Goal: Task Accomplishment & Management: Manage account settings

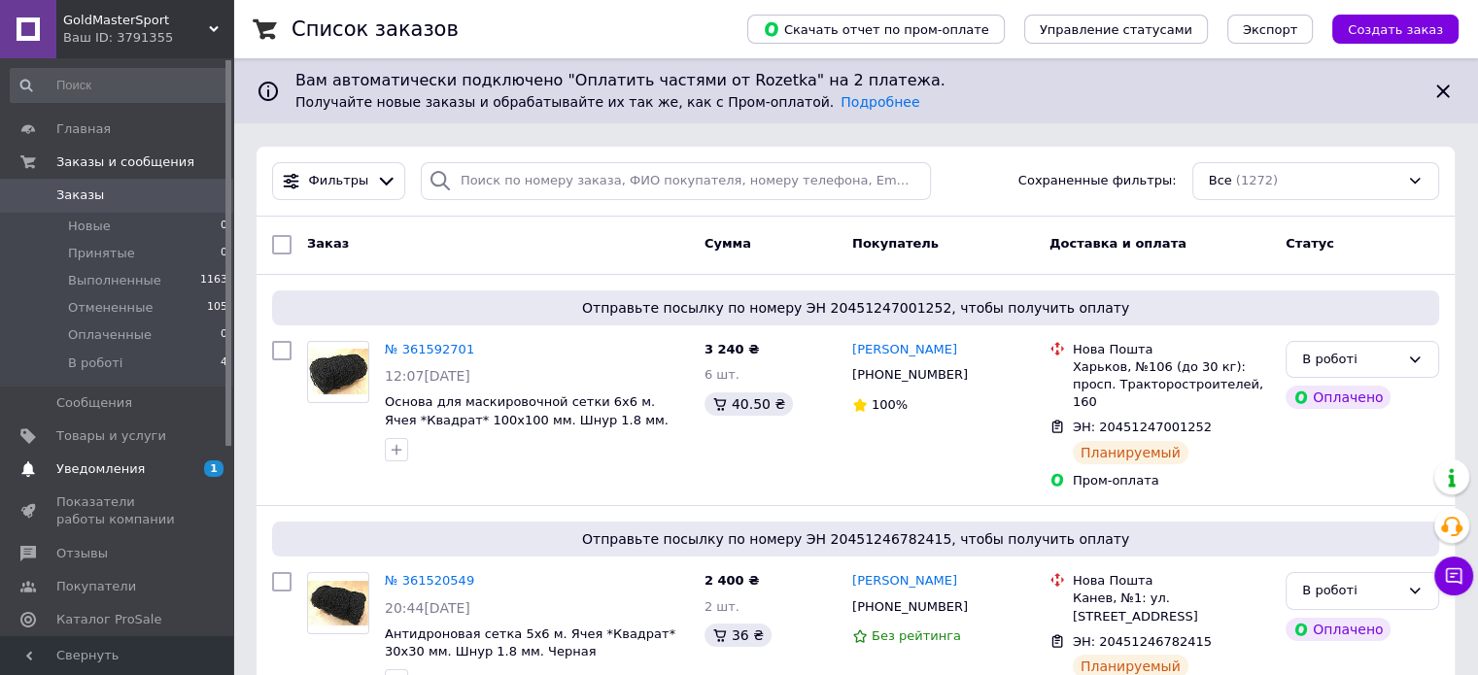
click at [154, 458] on link "Уведомления 1 0" at bounding box center [119, 469] width 239 height 33
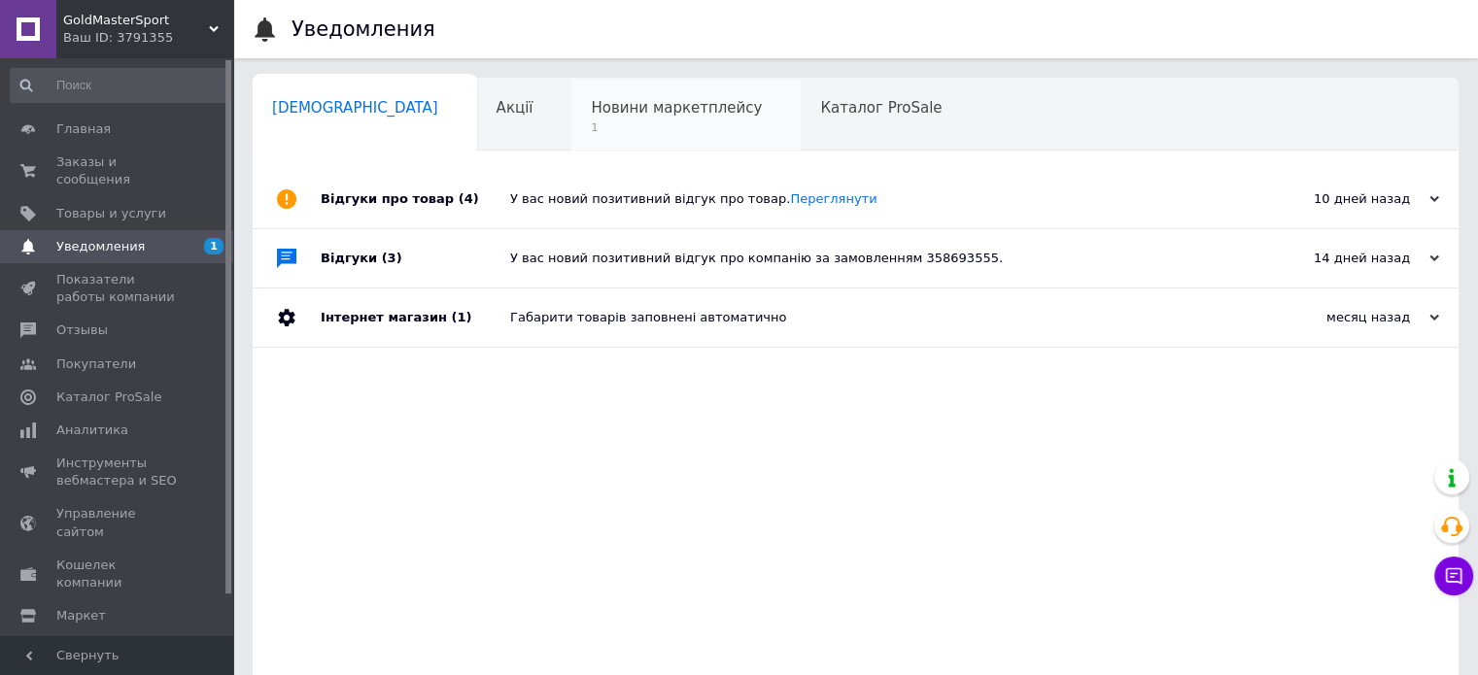
click at [571, 94] on div "Новини маркетплейсу 1" at bounding box center [685, 116] width 229 height 74
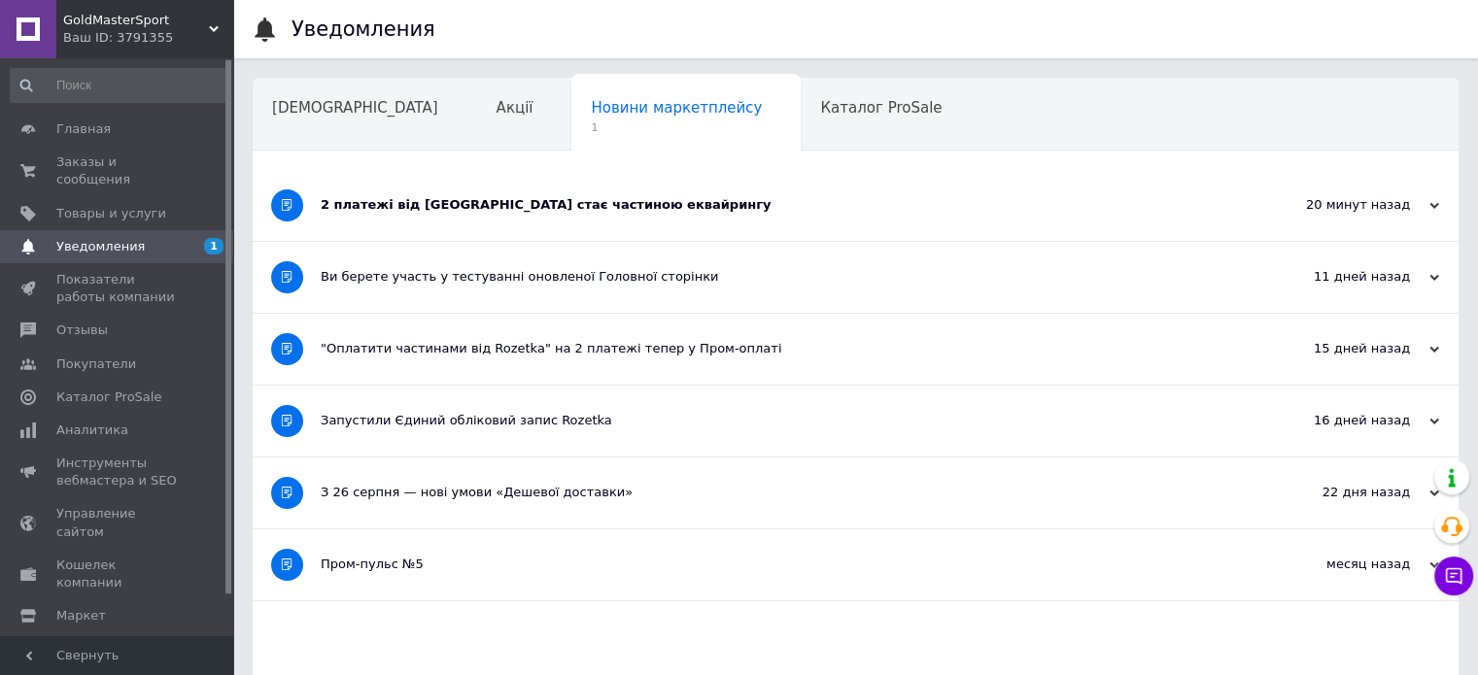
click at [513, 220] on div "2 платежі від Rozetka стає частиною еквайрингу" at bounding box center [783, 205] width 924 height 71
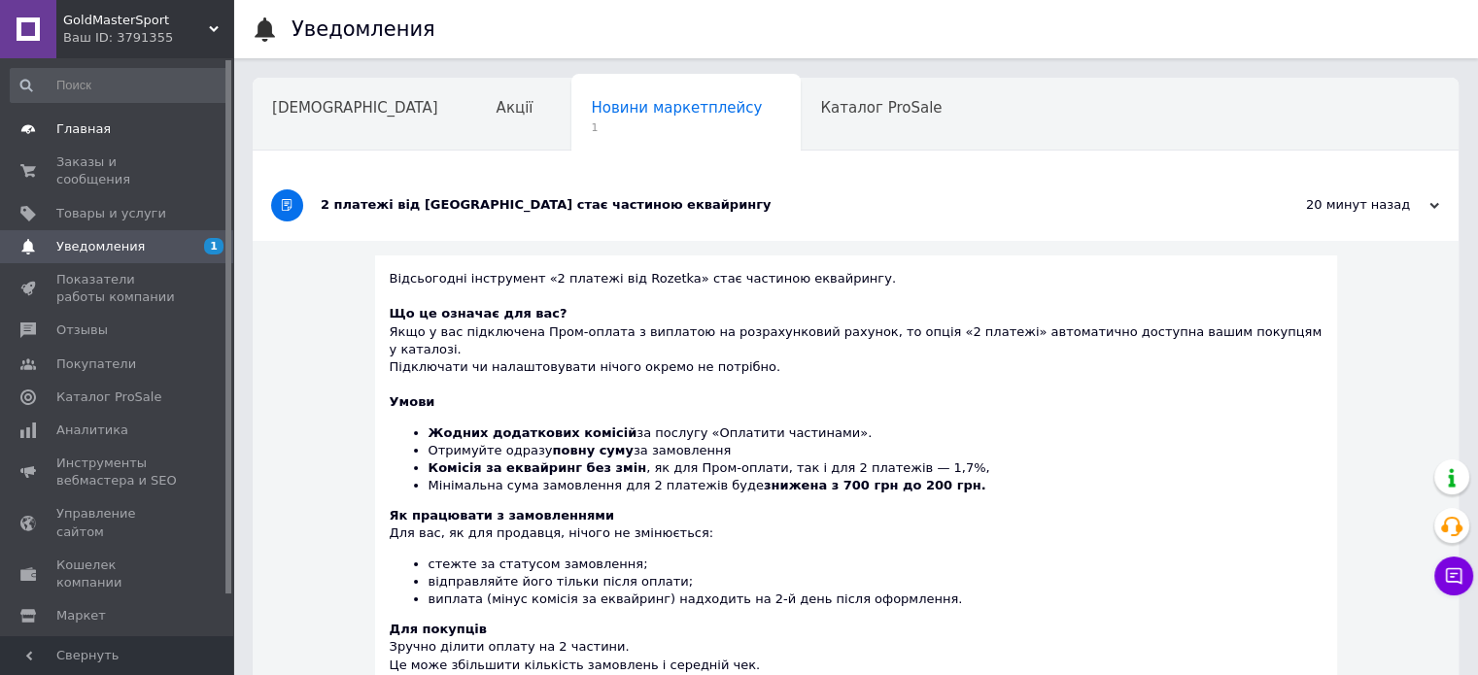
click at [142, 130] on span "Главная" at bounding box center [117, 128] width 123 height 17
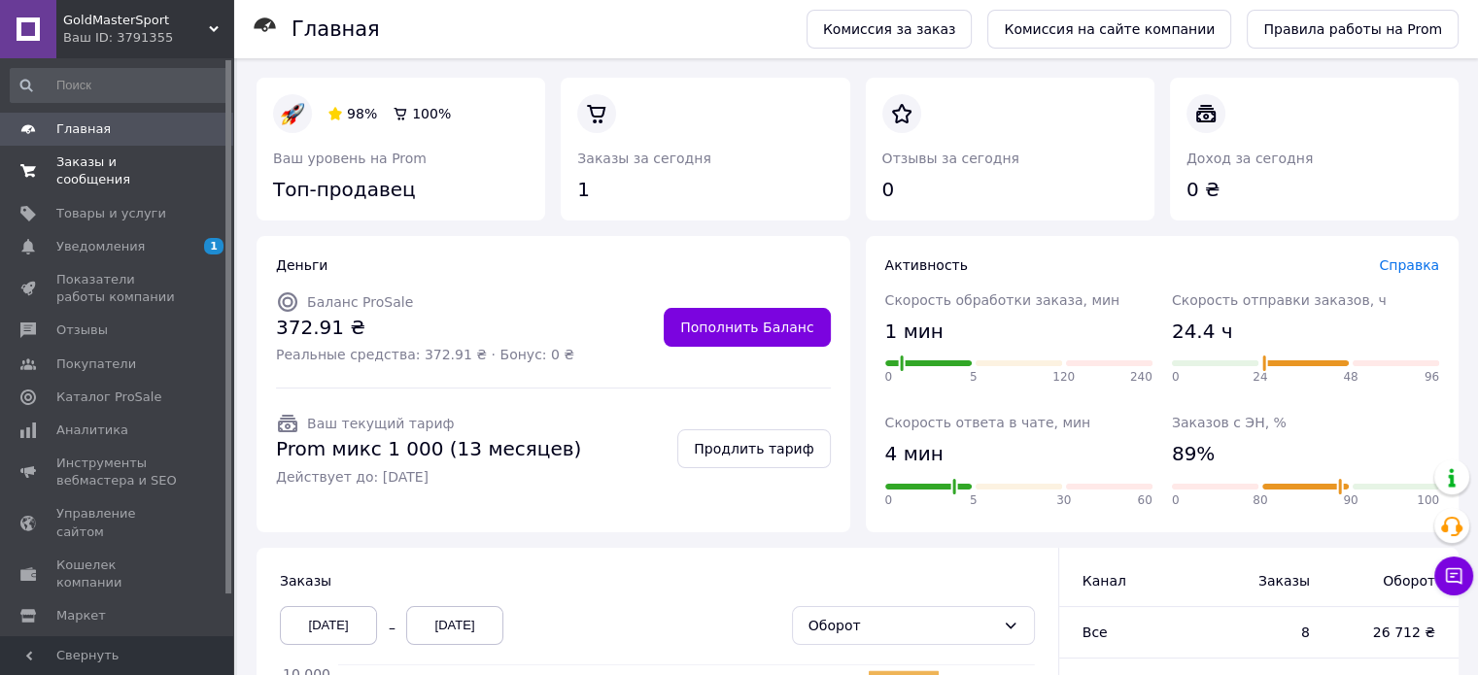
drag, startPoint x: 154, startPoint y: 160, endPoint x: 164, endPoint y: 153, distance: 12.4
click at [155, 160] on span "Заказы и сообщения" at bounding box center [117, 171] width 123 height 35
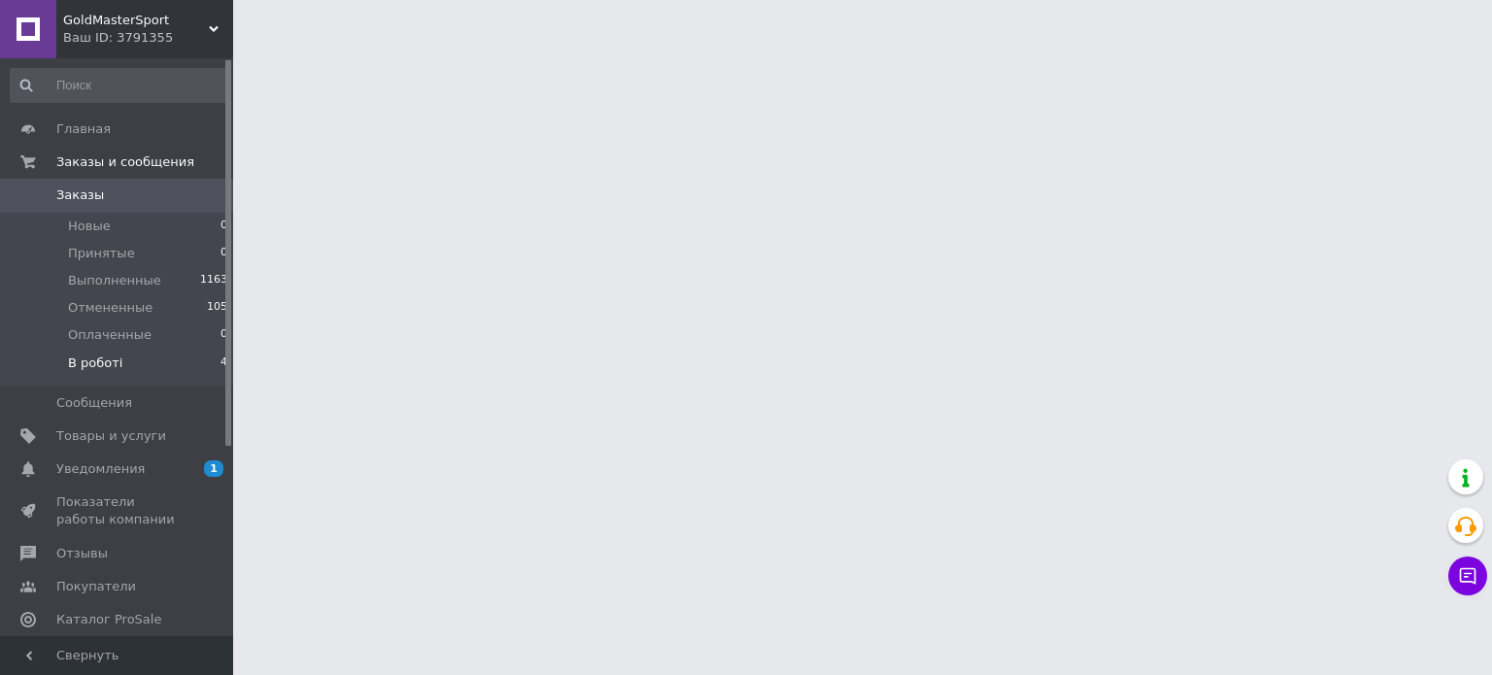
click at [124, 360] on li "В роботі 4" at bounding box center [119, 368] width 239 height 37
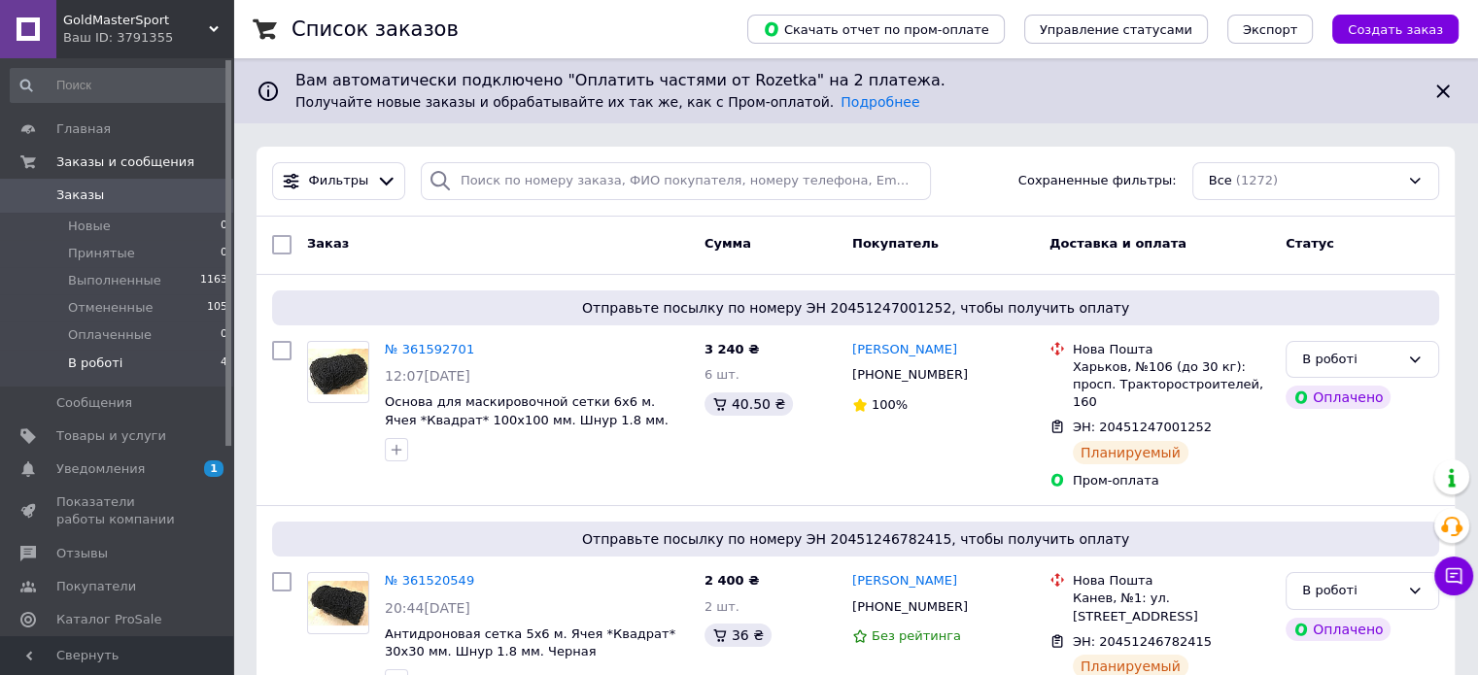
click at [109, 365] on span "В роботі" at bounding box center [95, 363] width 54 height 17
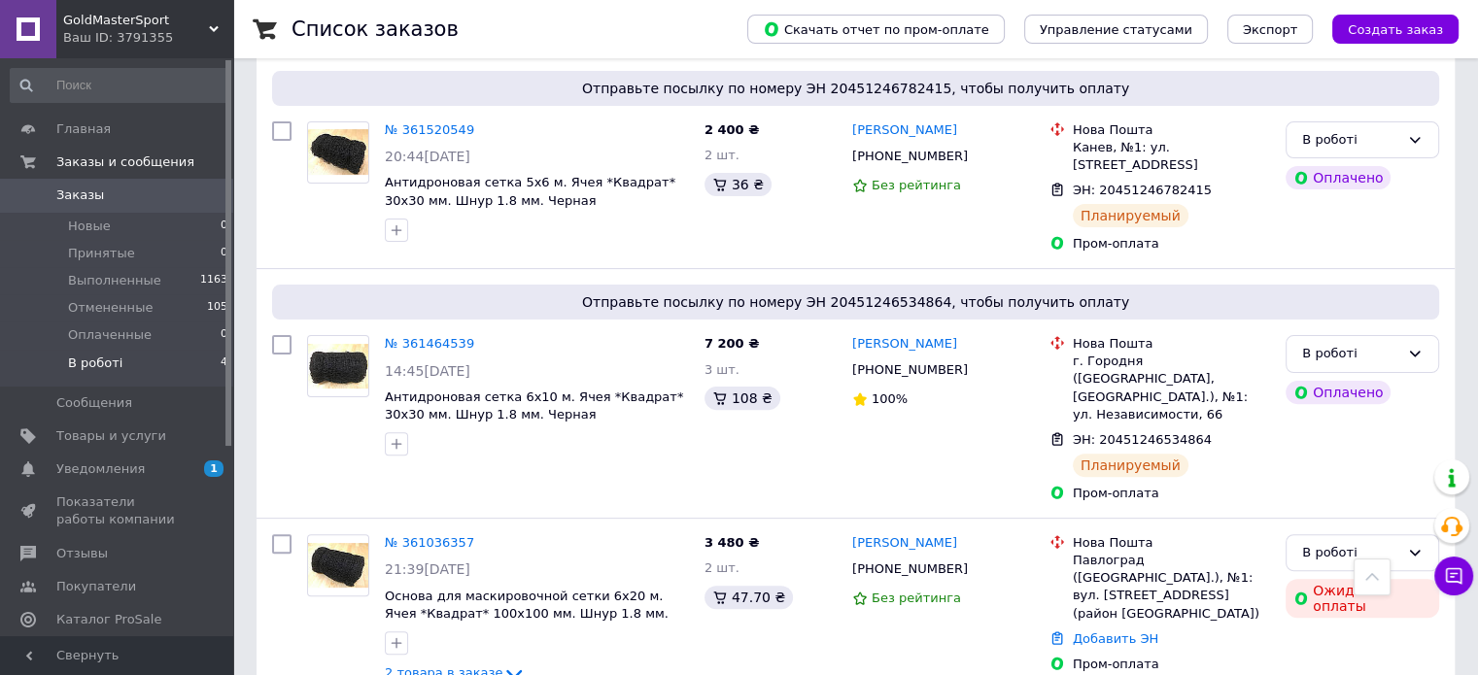
scroll to position [521, 0]
click at [972, 562] on icon at bounding box center [980, 570] width 16 height 16
click at [1116, 632] on link "Добавить ЭН" at bounding box center [1116, 639] width 86 height 15
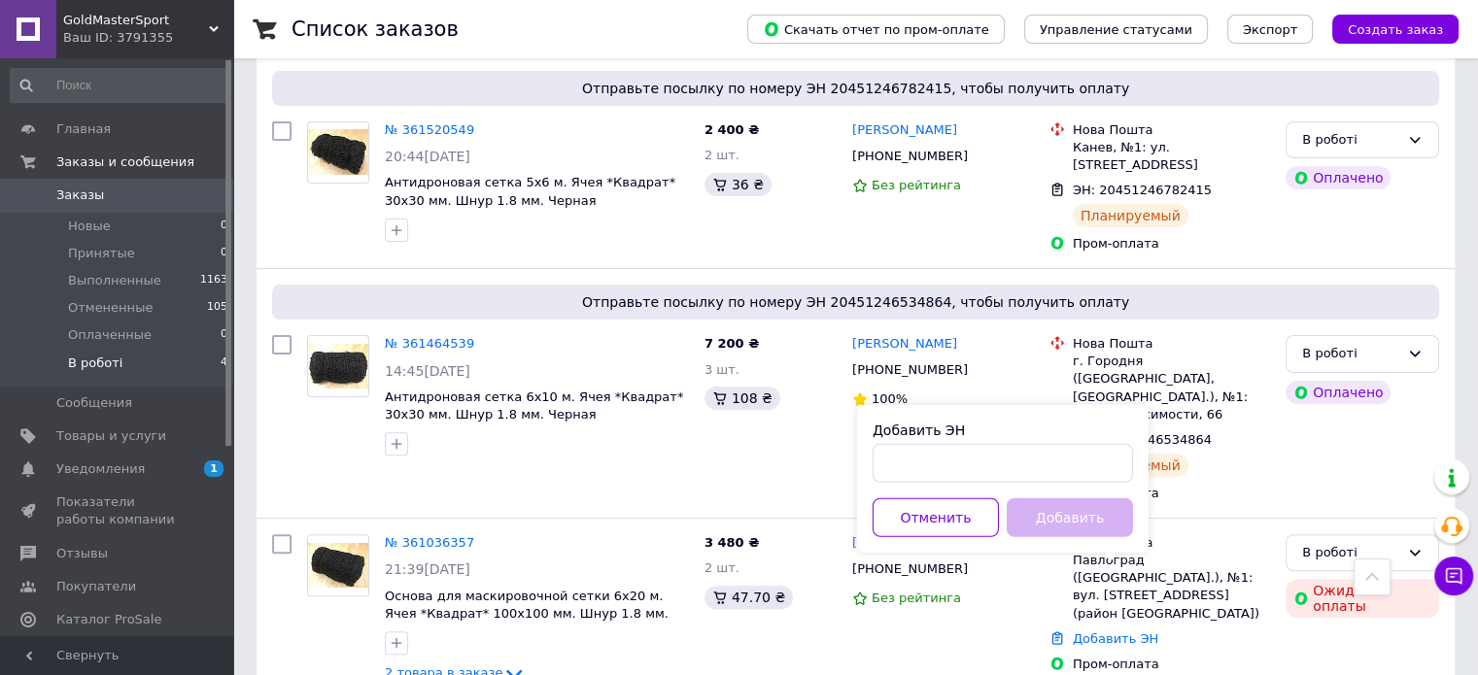
click at [971, 496] on div "Добавить ЭН Отменить Добавить" at bounding box center [1003, 479] width 292 height 148
click at [967, 464] on input "Добавить ЭН" at bounding box center [1003, 463] width 260 height 39
paste input "59001451654887"
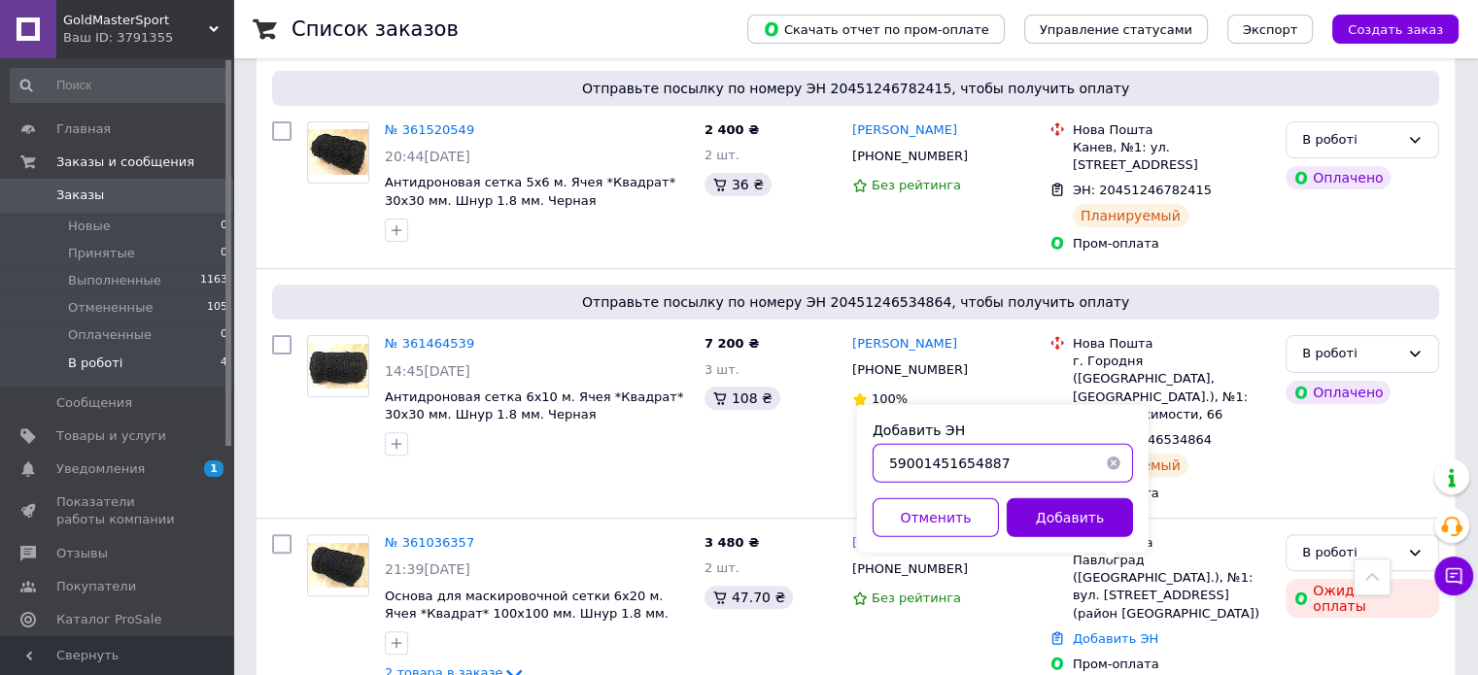
type input "59001451654887"
click at [1022, 495] on div "Добавить ЭН 59001451654887 Отменить Добавить" at bounding box center [1003, 479] width 292 height 148
click at [1071, 522] on button "Добавить" at bounding box center [1070, 517] width 126 height 39
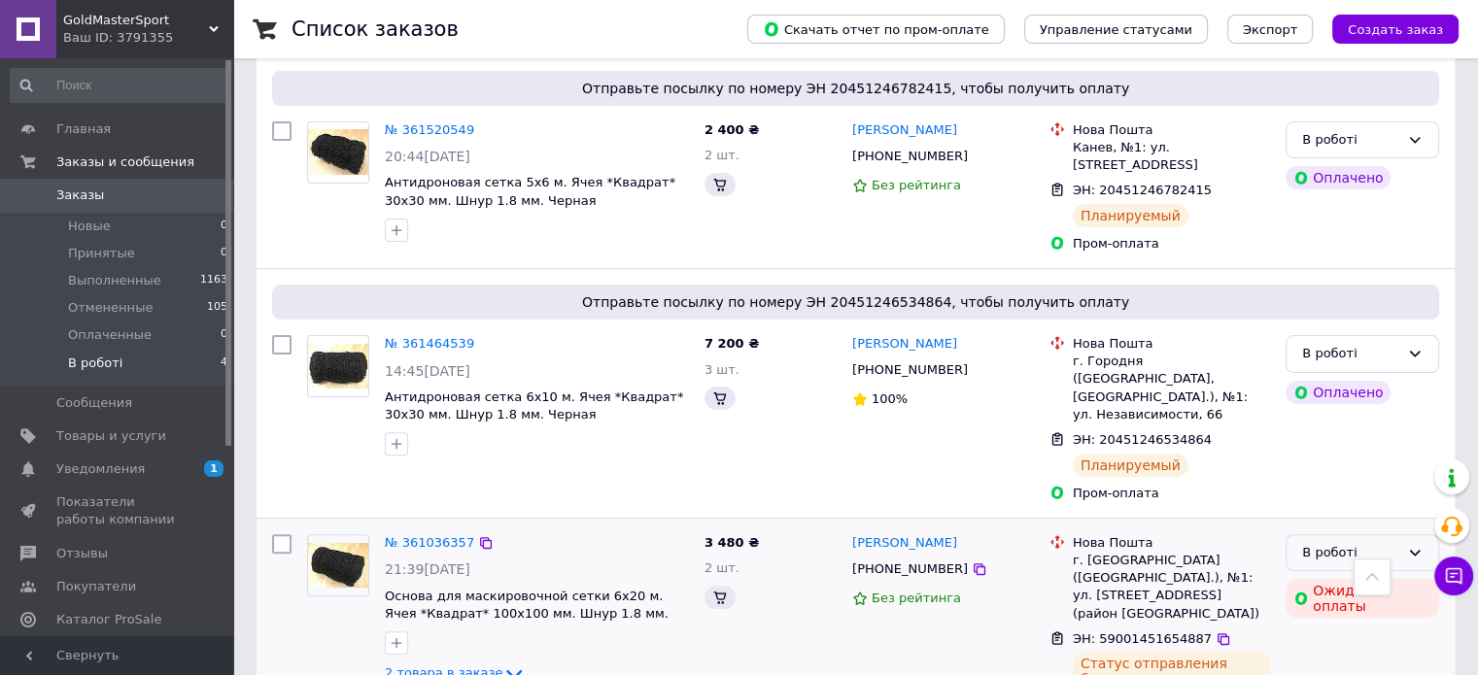
click at [1313, 534] on div "В роботі" at bounding box center [1363, 553] width 154 height 38
click at [1312, 611] on li "Выполнен" at bounding box center [1363, 629] width 152 height 36
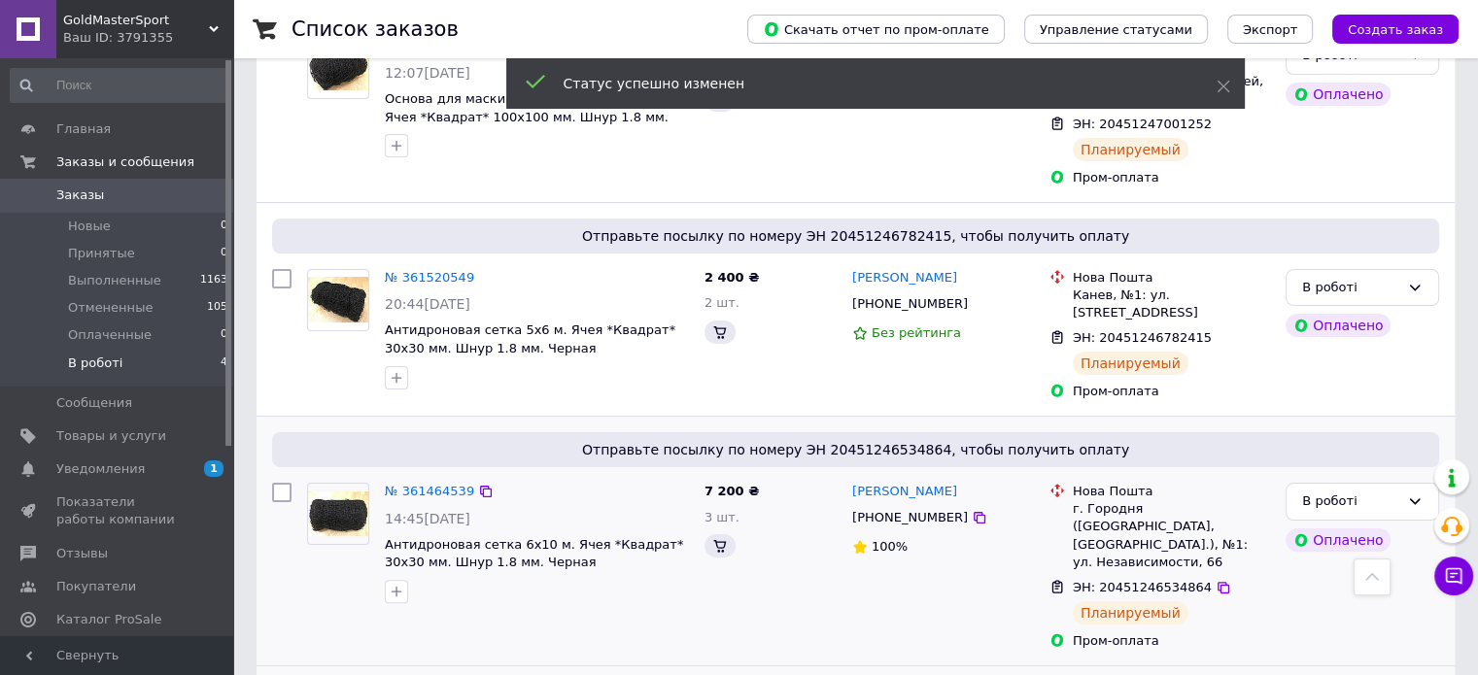
scroll to position [424, 0]
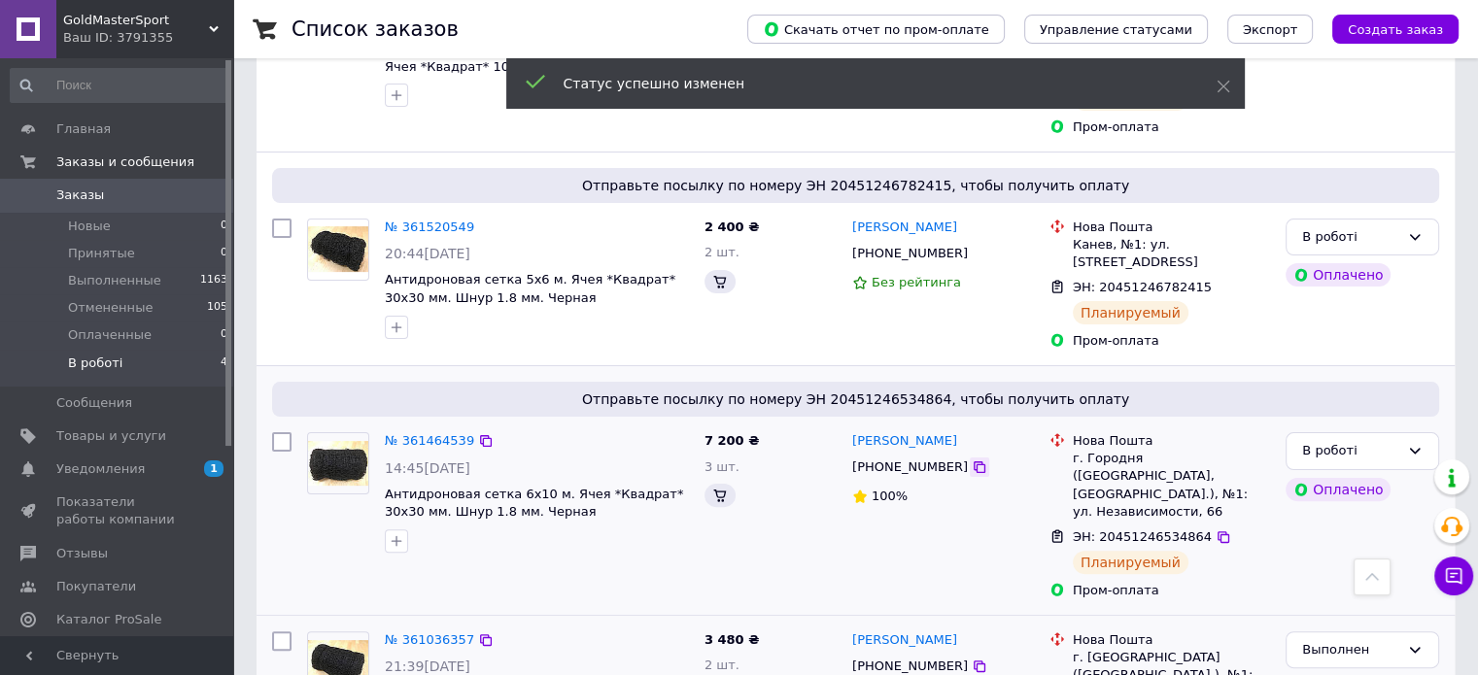
click at [972, 460] on icon at bounding box center [980, 468] width 16 height 16
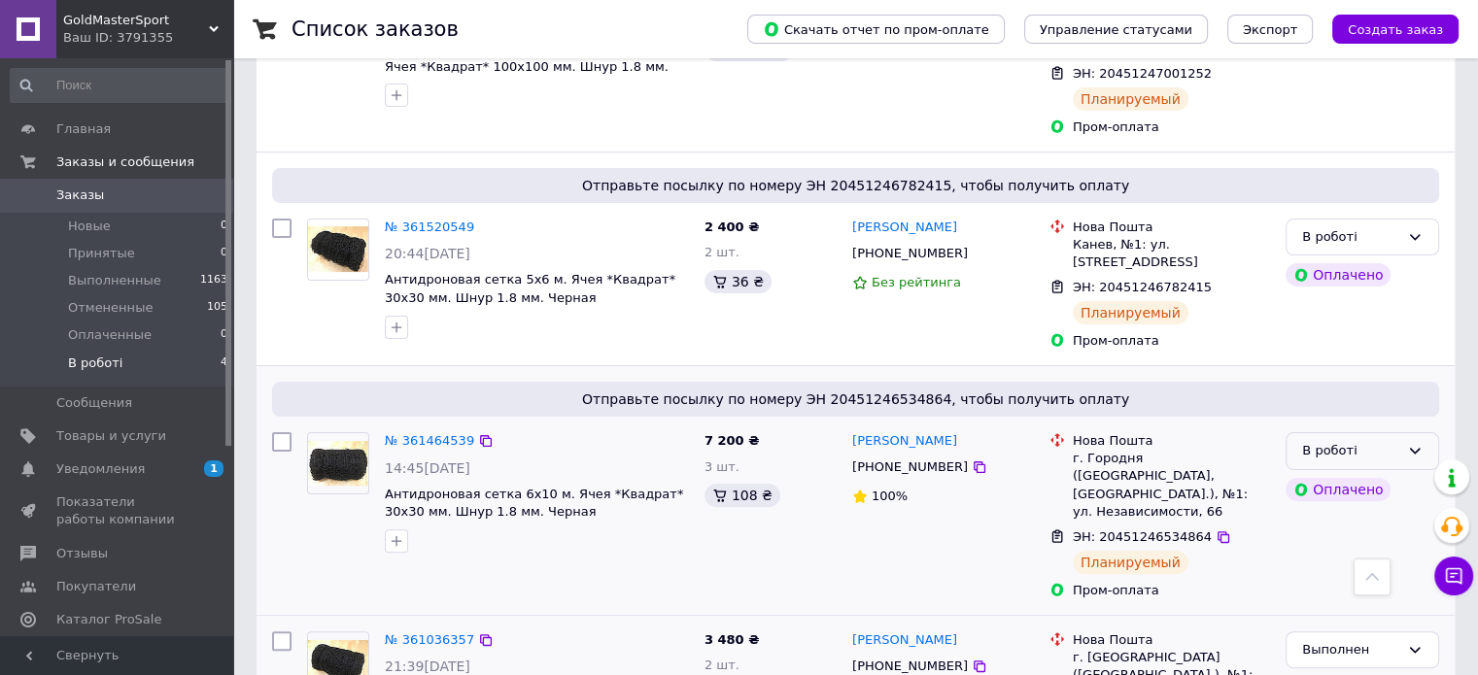
click at [1302, 441] on div "В роботі" at bounding box center [1350, 451] width 97 height 20
click at [1305, 509] on li "Выполнен" at bounding box center [1363, 527] width 152 height 36
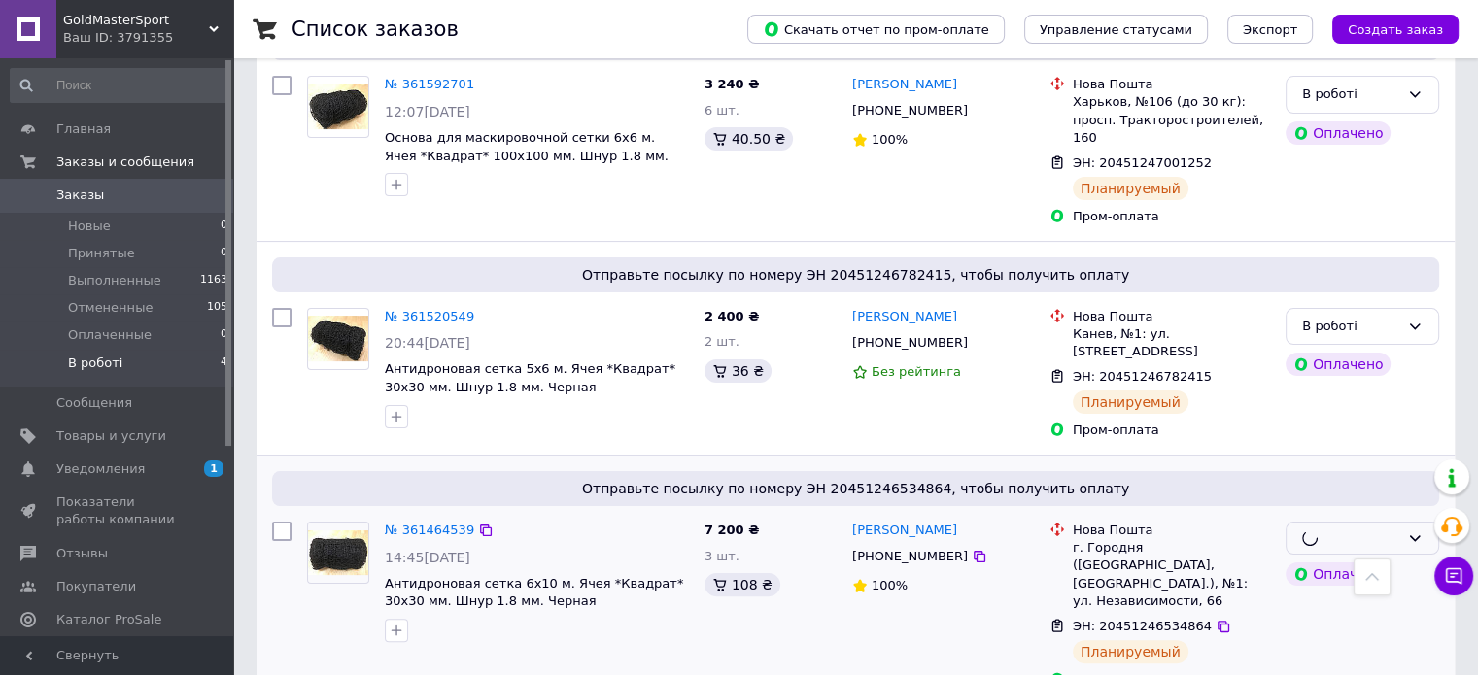
scroll to position [326, 0]
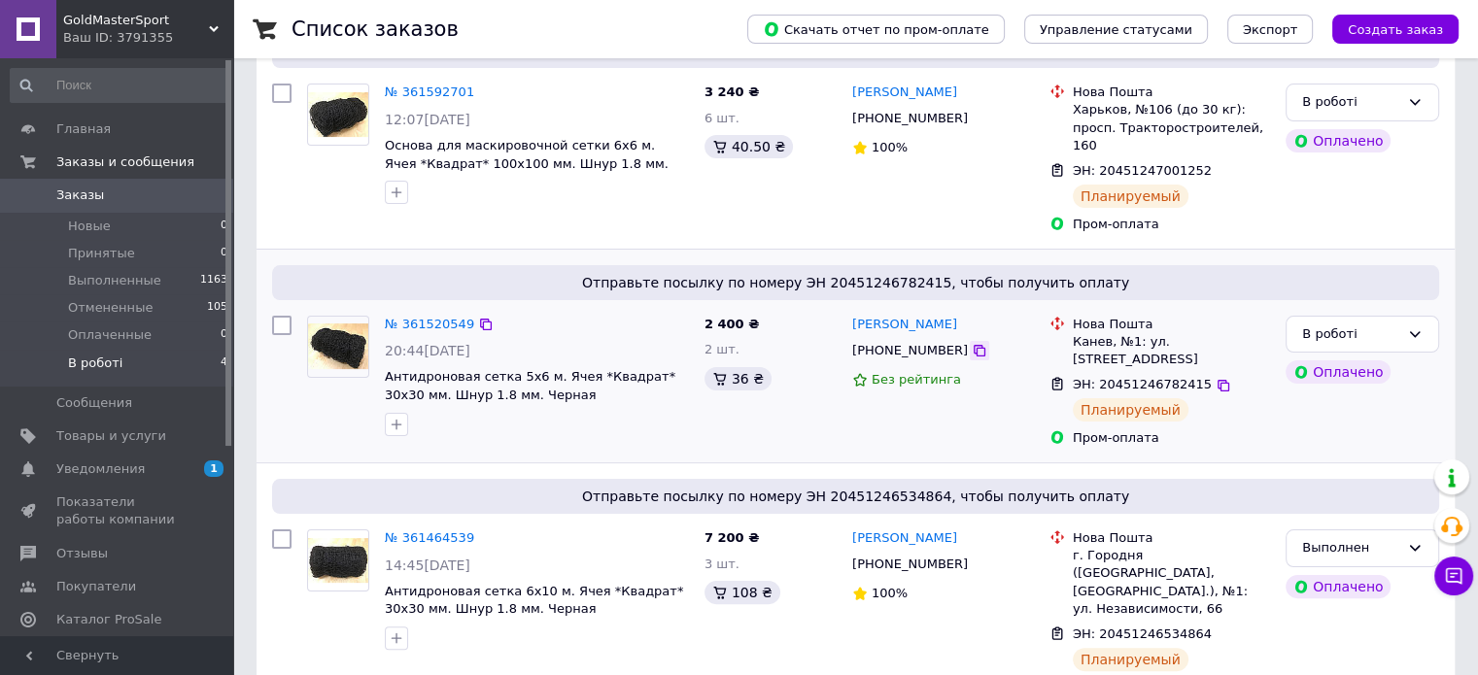
click at [974, 345] on icon at bounding box center [980, 351] width 12 height 12
click at [1355, 325] on div "В роботі" at bounding box center [1350, 335] width 97 height 20
click at [1339, 393] on li "Выполнен" at bounding box center [1363, 411] width 152 height 36
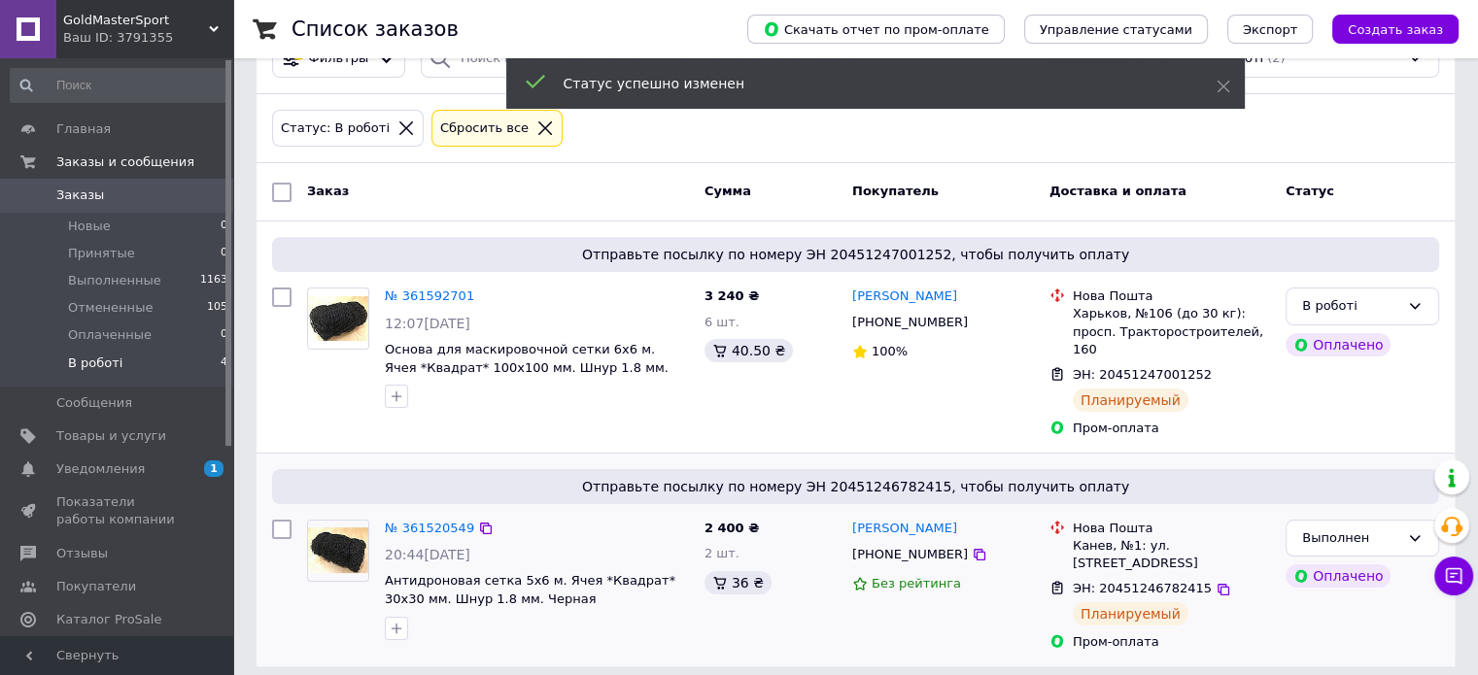
scroll to position [106, 0]
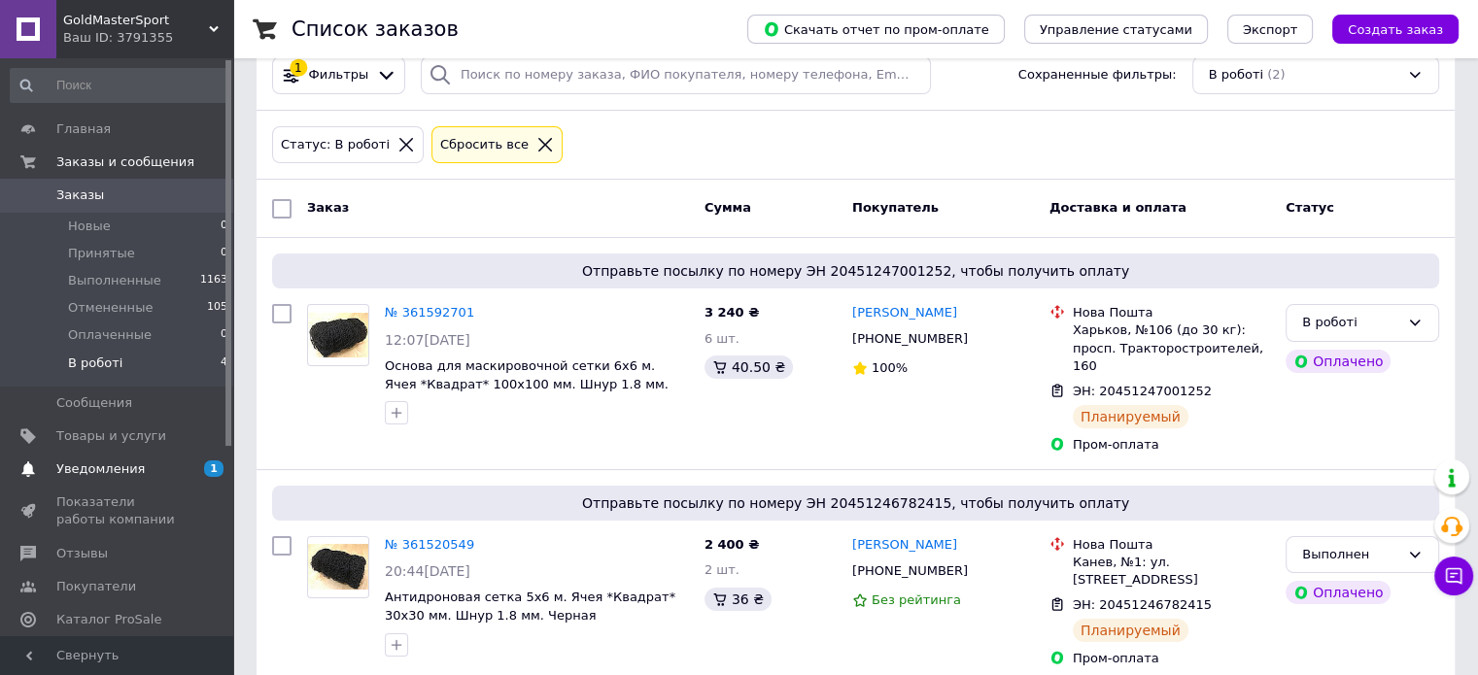
click at [124, 465] on span "Уведомления" at bounding box center [100, 469] width 88 height 17
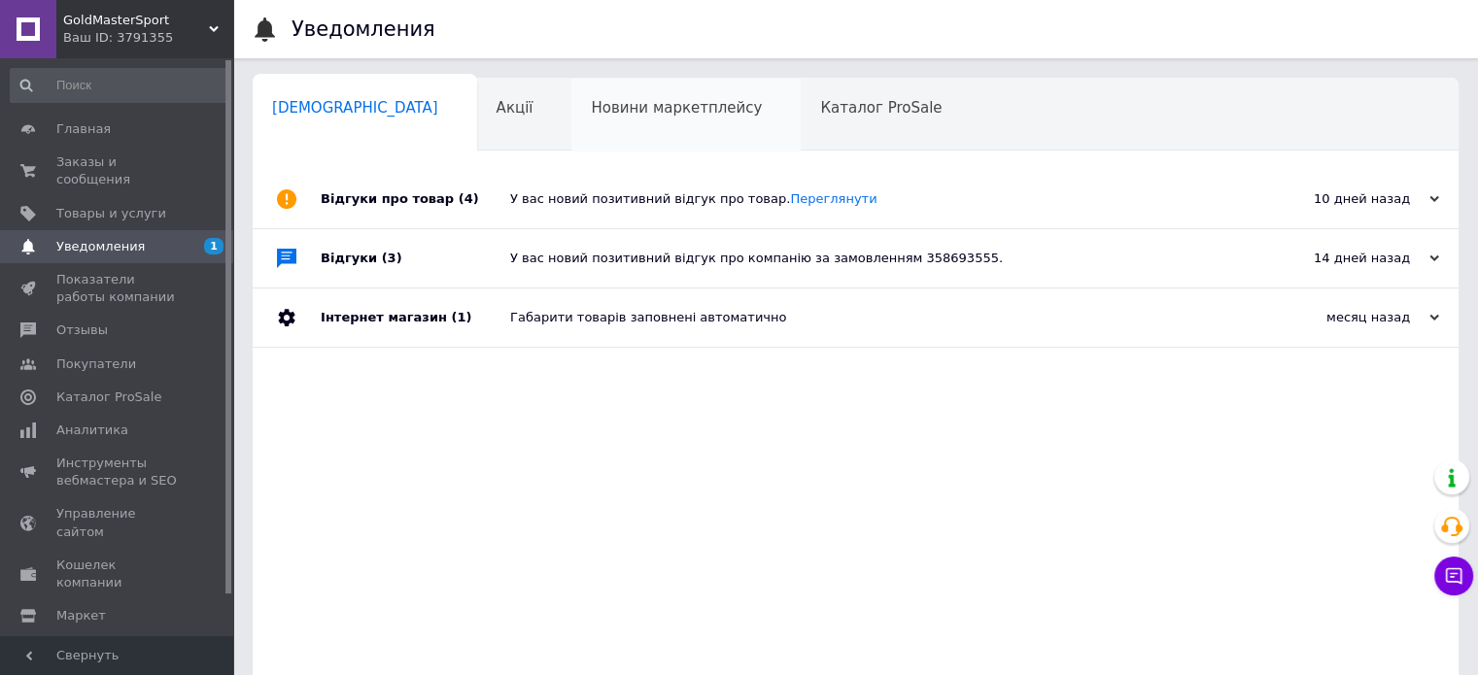
click at [675, 146] on div "Новини маркетплейсу 0" at bounding box center [685, 116] width 229 height 74
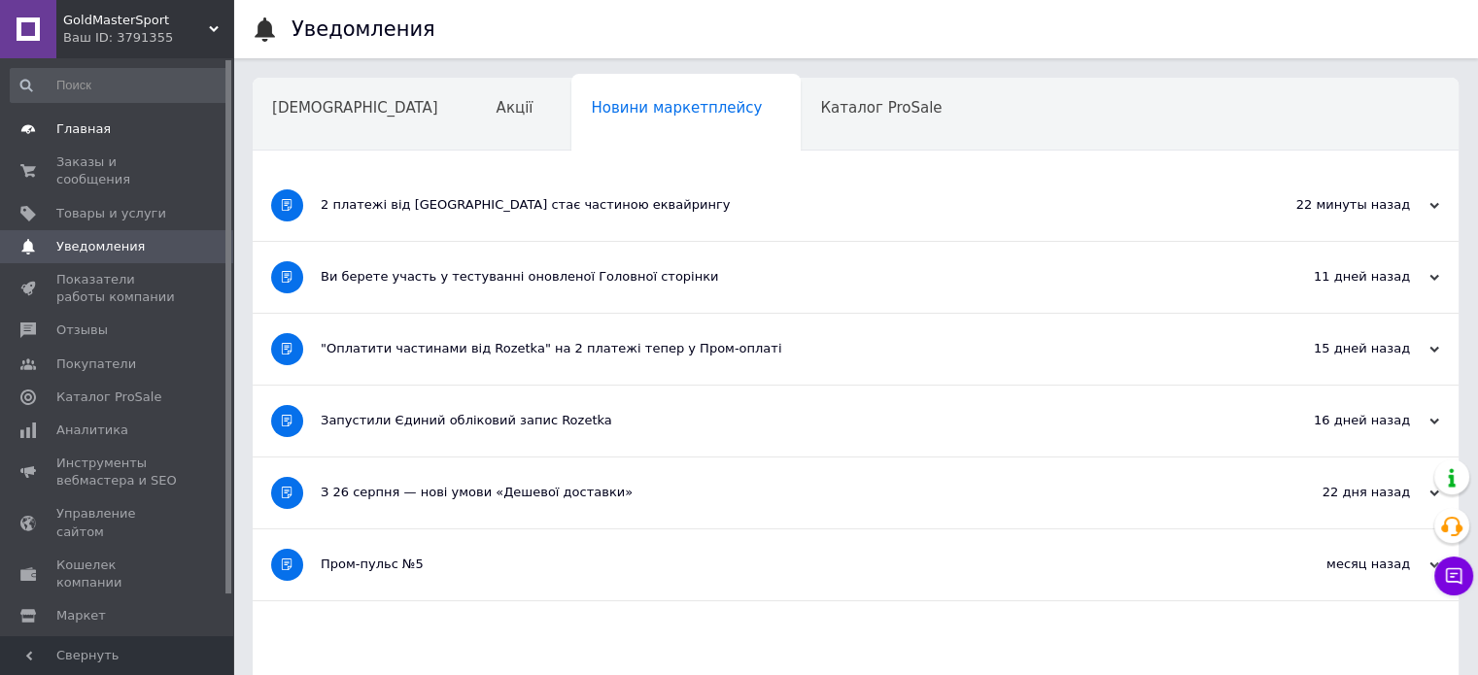
click at [117, 116] on link "Главная" at bounding box center [119, 129] width 239 height 33
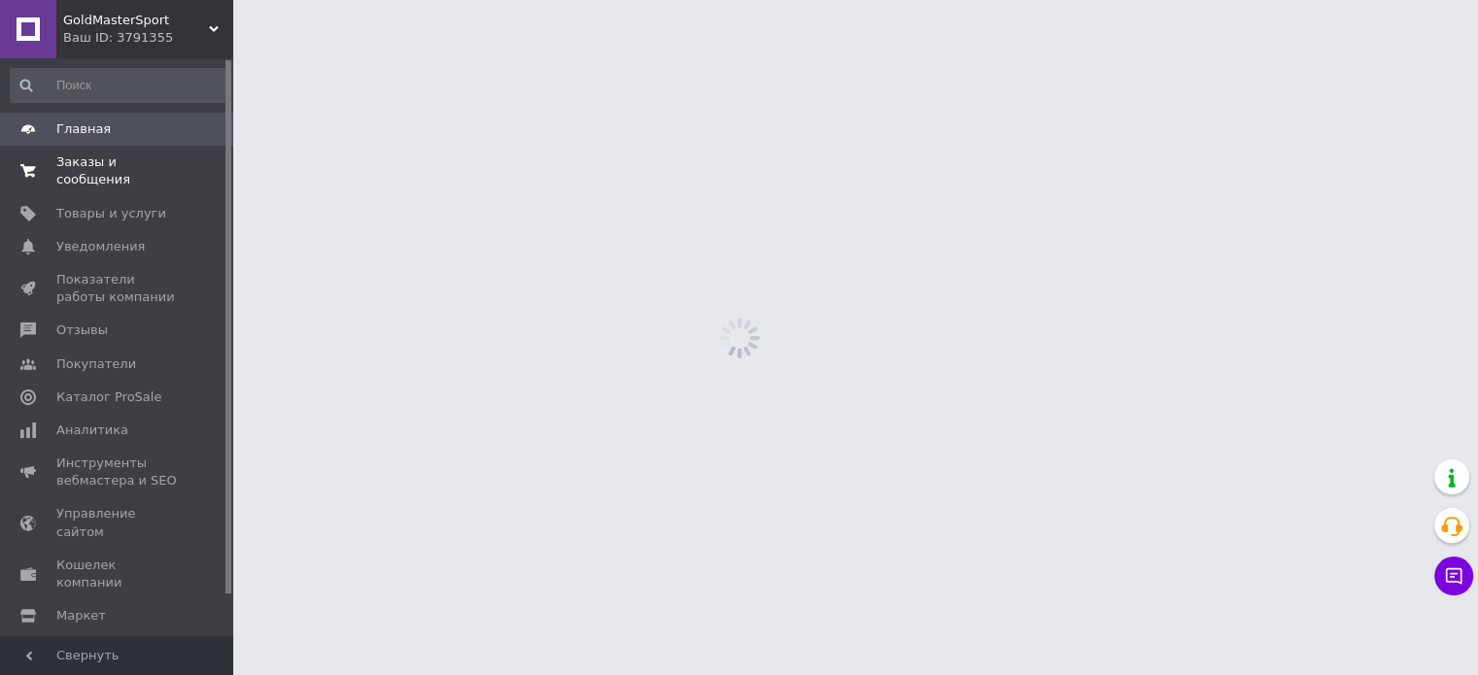
click at [106, 147] on link "Заказы и сообщения 0 0" at bounding box center [119, 171] width 239 height 51
